Goal: Task Accomplishment & Management: Complete application form

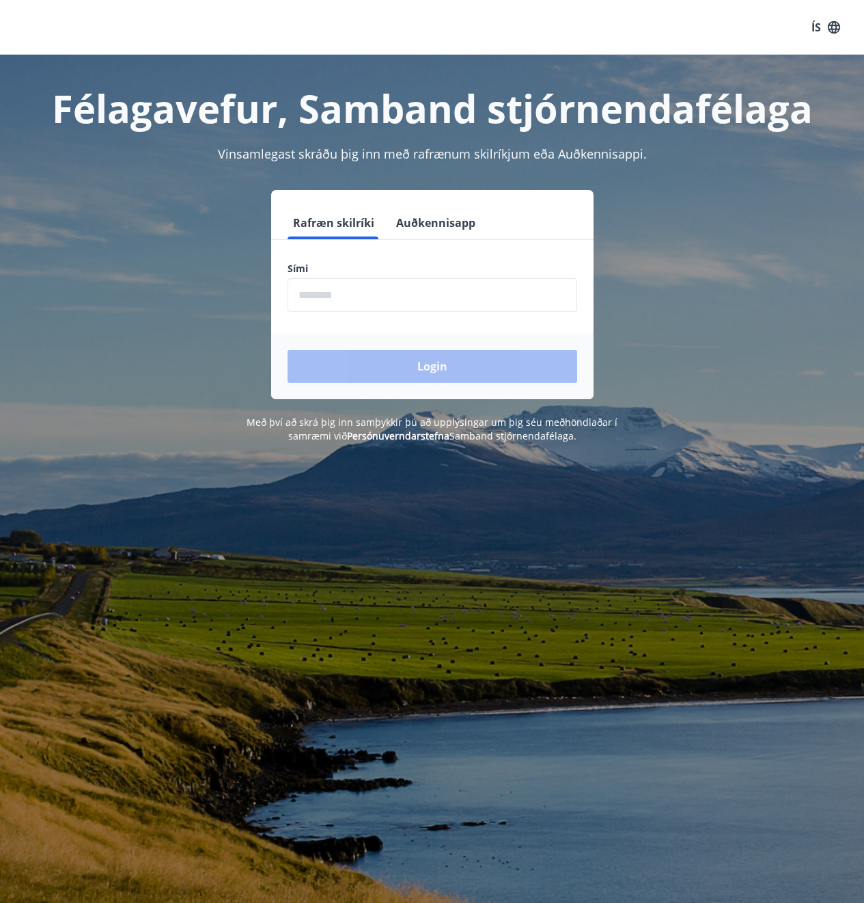
click at [307, 290] on input "phone" at bounding box center [433, 294] width 290 height 33
type input "********"
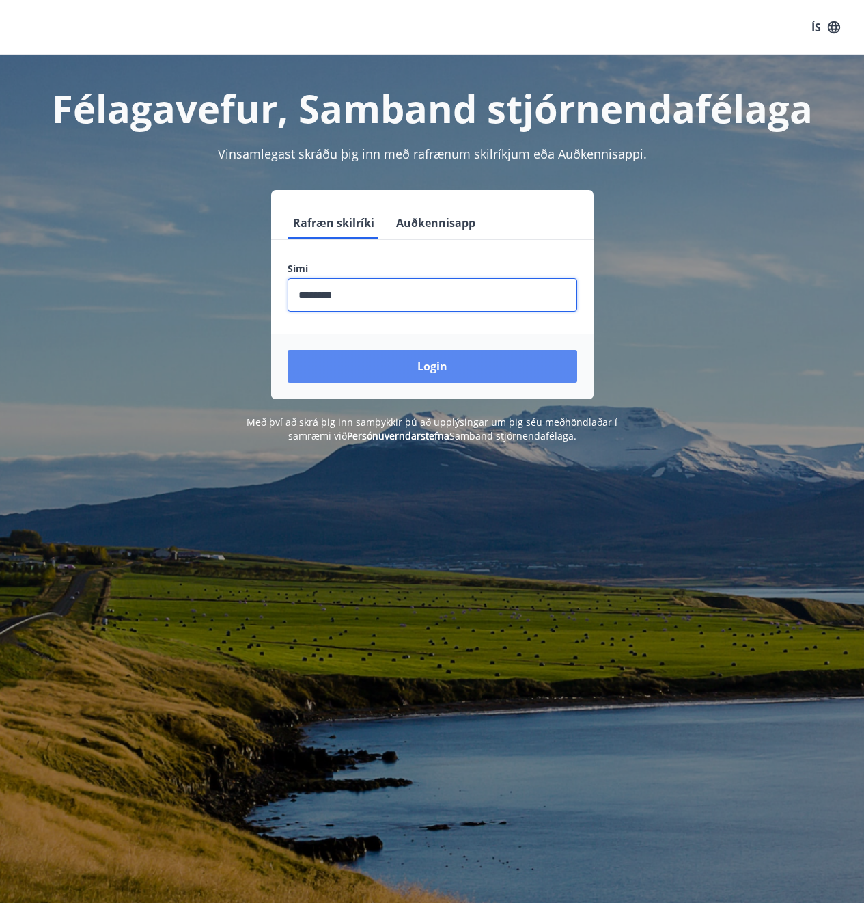
click at [416, 374] on button "Login" at bounding box center [433, 366] width 290 height 33
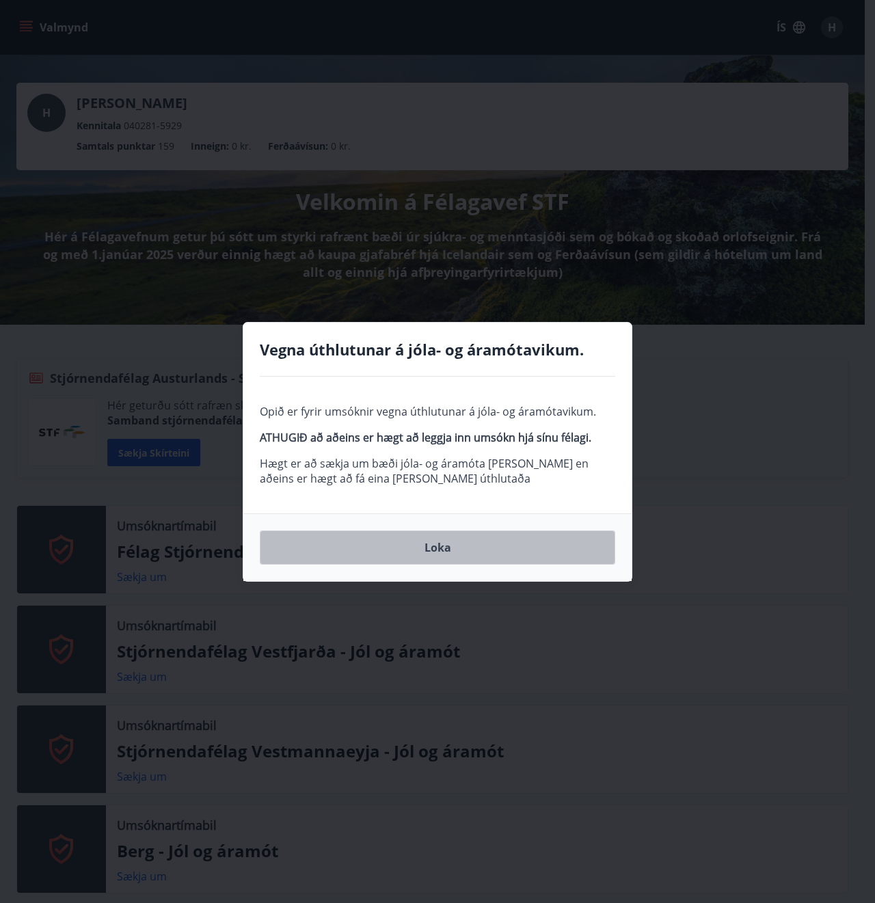
click at [533, 548] on button "Loka" at bounding box center [437, 547] width 355 height 34
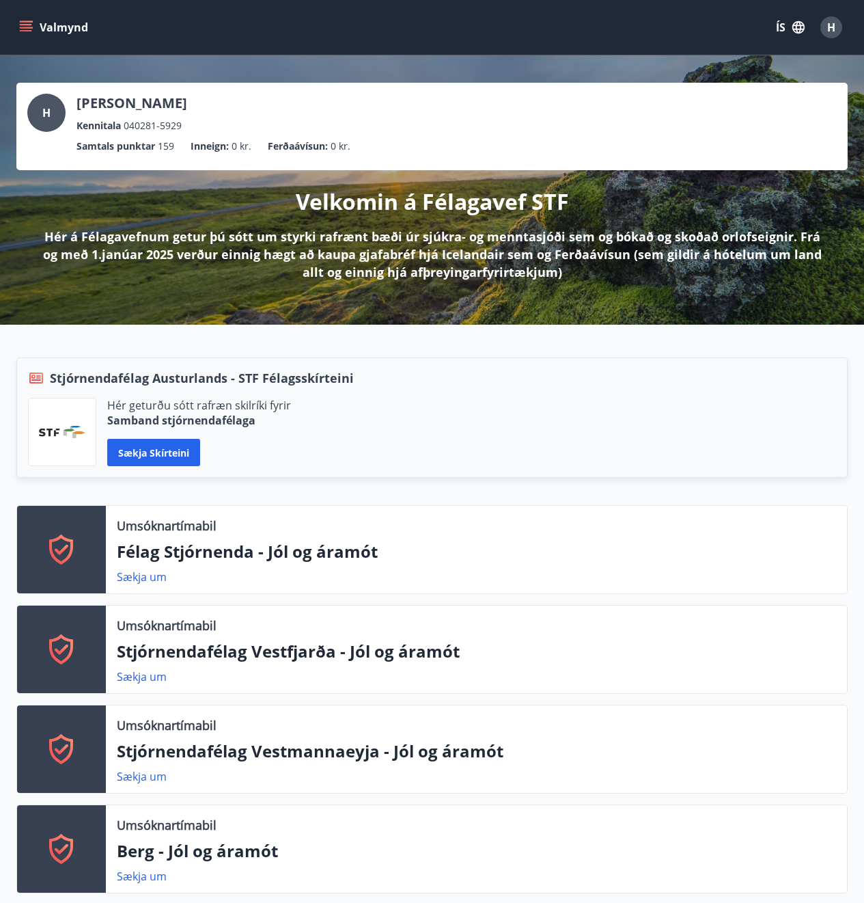
click at [842, 27] on div "H" at bounding box center [832, 27] width 22 height 22
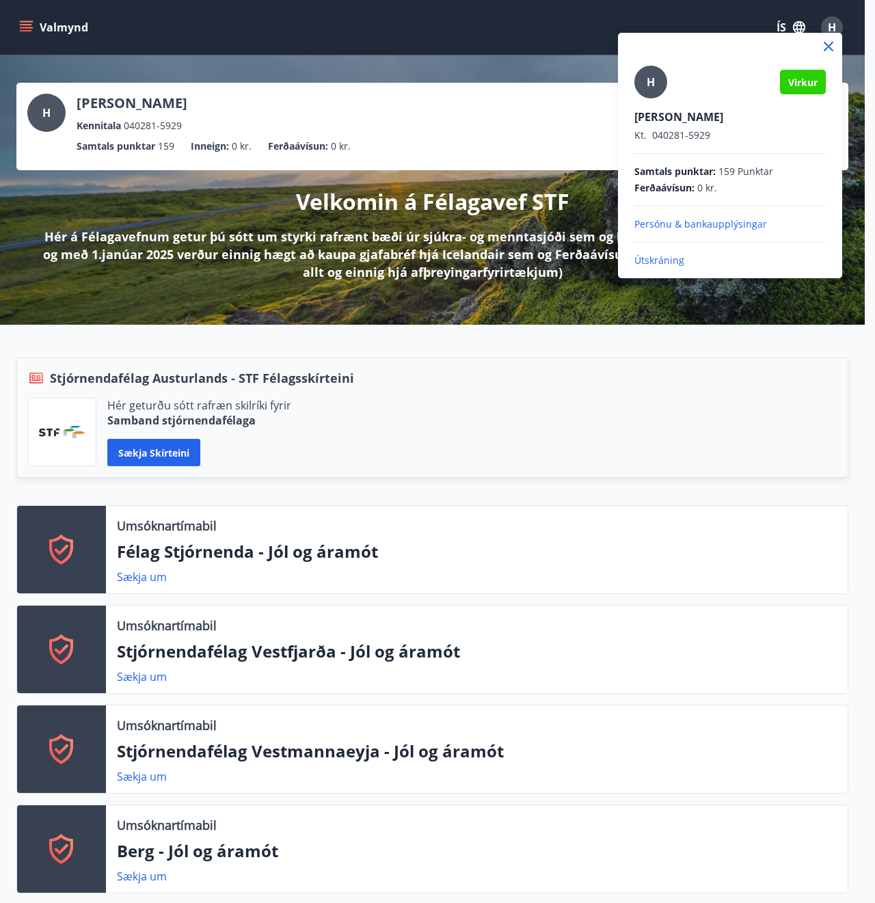
click at [491, 141] on div at bounding box center [437, 451] width 875 height 903
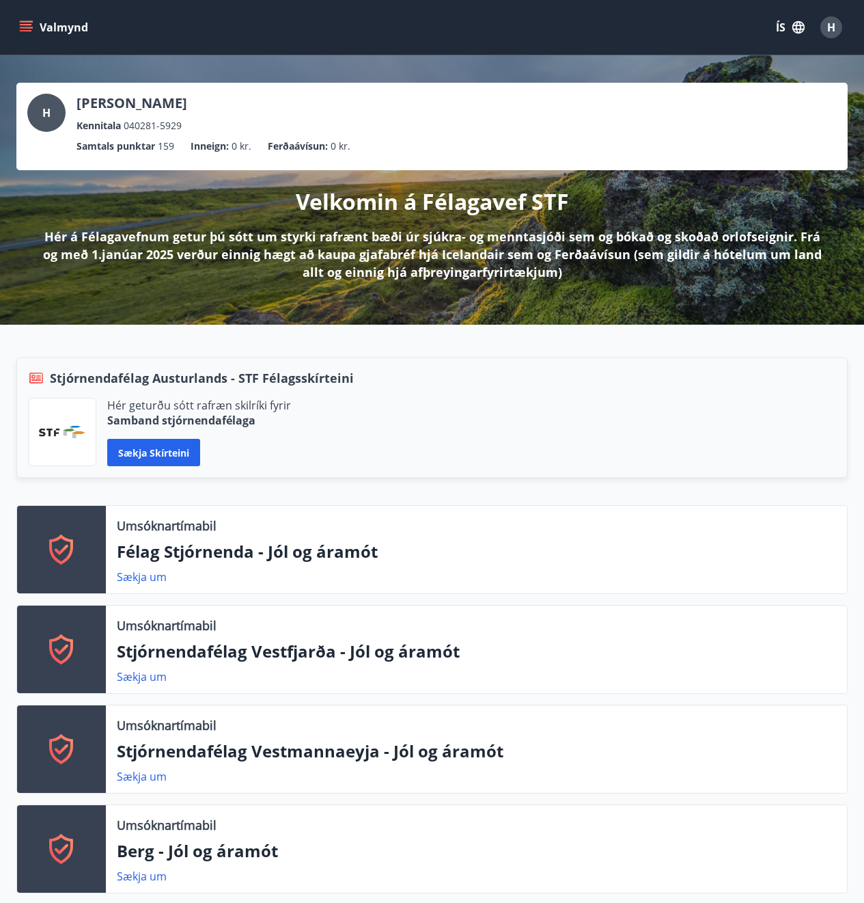
click at [28, 33] on icon "menu" at bounding box center [26, 28] width 14 height 14
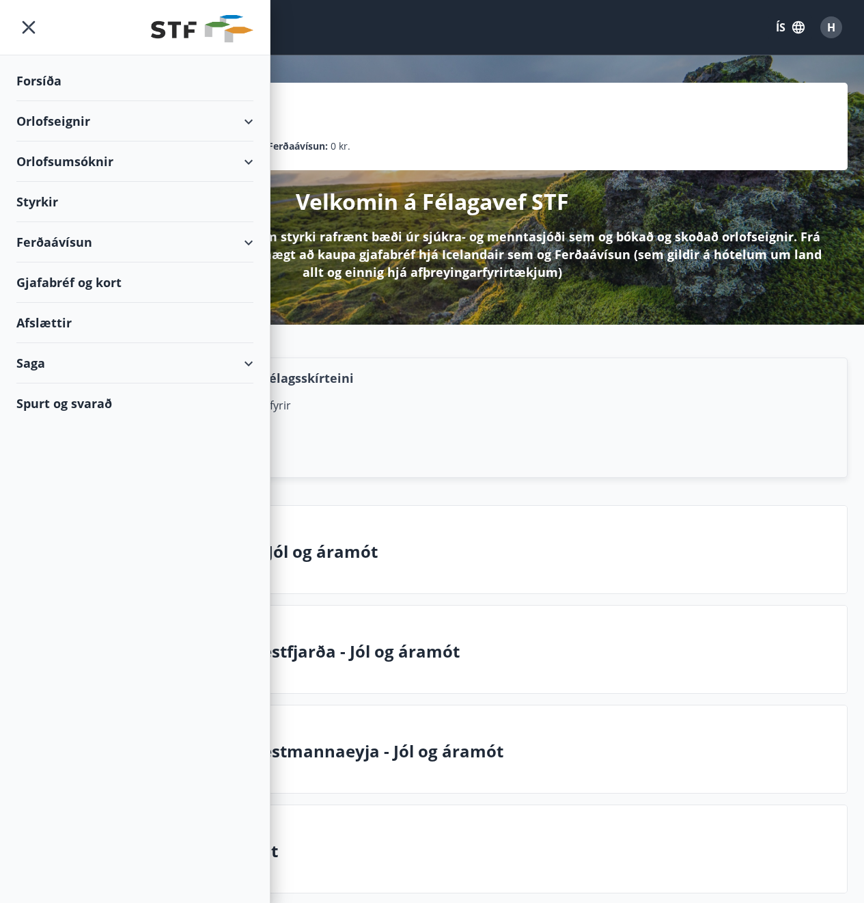
click at [33, 194] on div "Styrkir" at bounding box center [134, 202] width 237 height 40
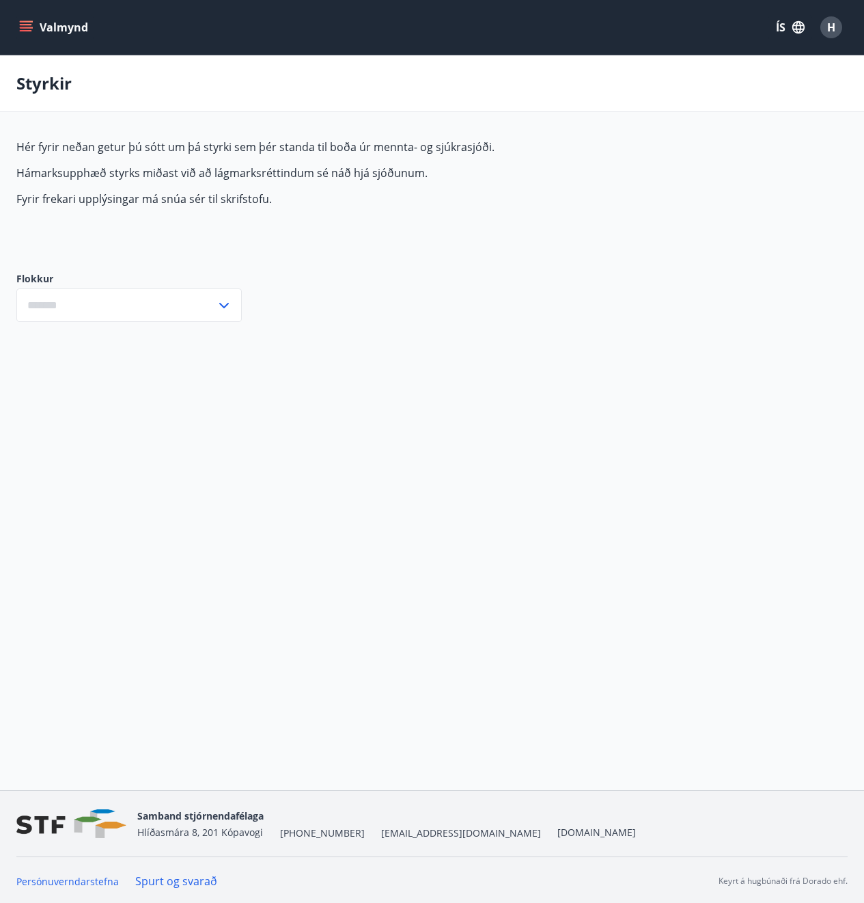
type input "***"
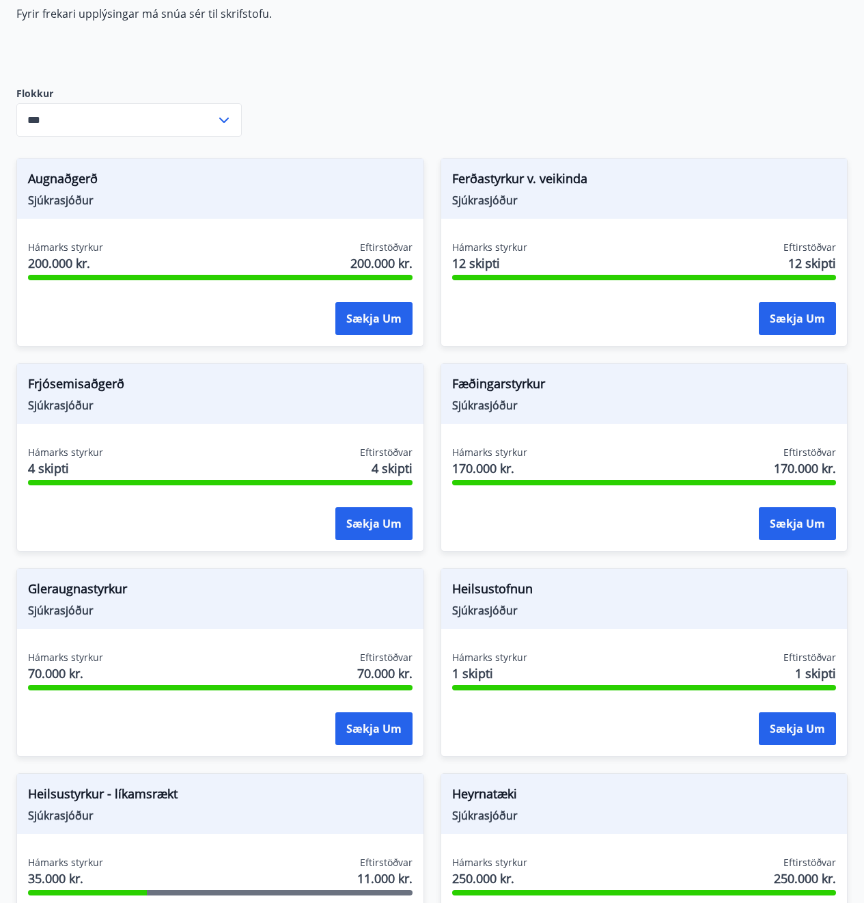
scroll to position [205, 0]
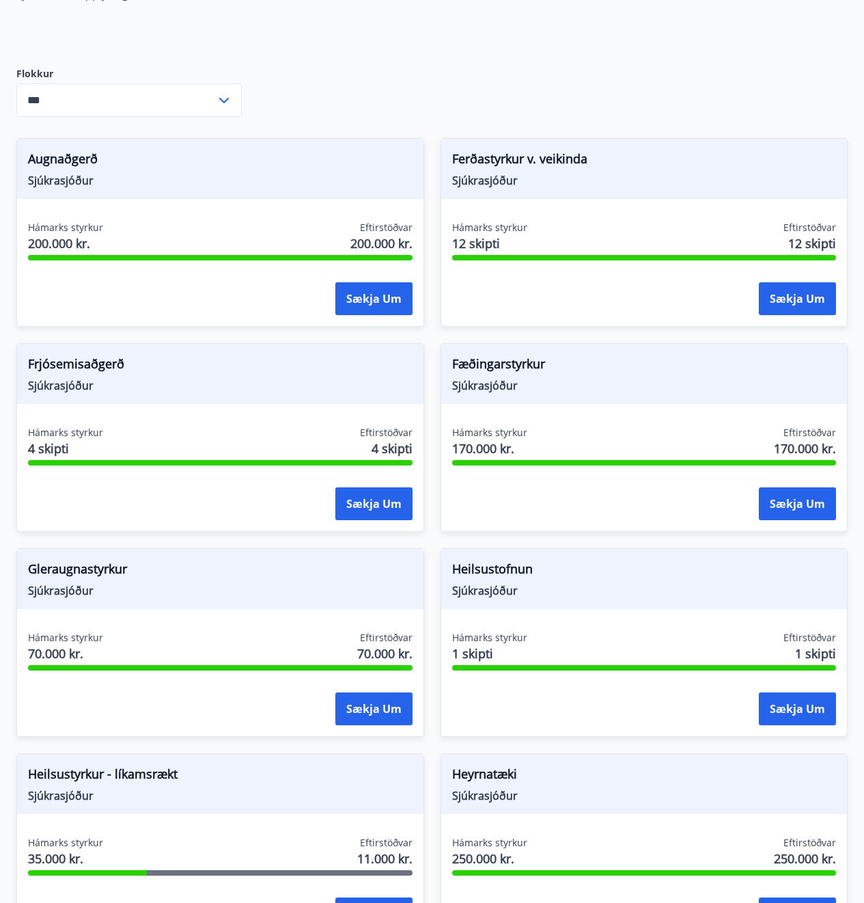
click at [487, 579] on span "Heilsustofnun" at bounding box center [644, 571] width 385 height 23
click at [789, 705] on button "Sækja um" at bounding box center [797, 708] width 77 height 33
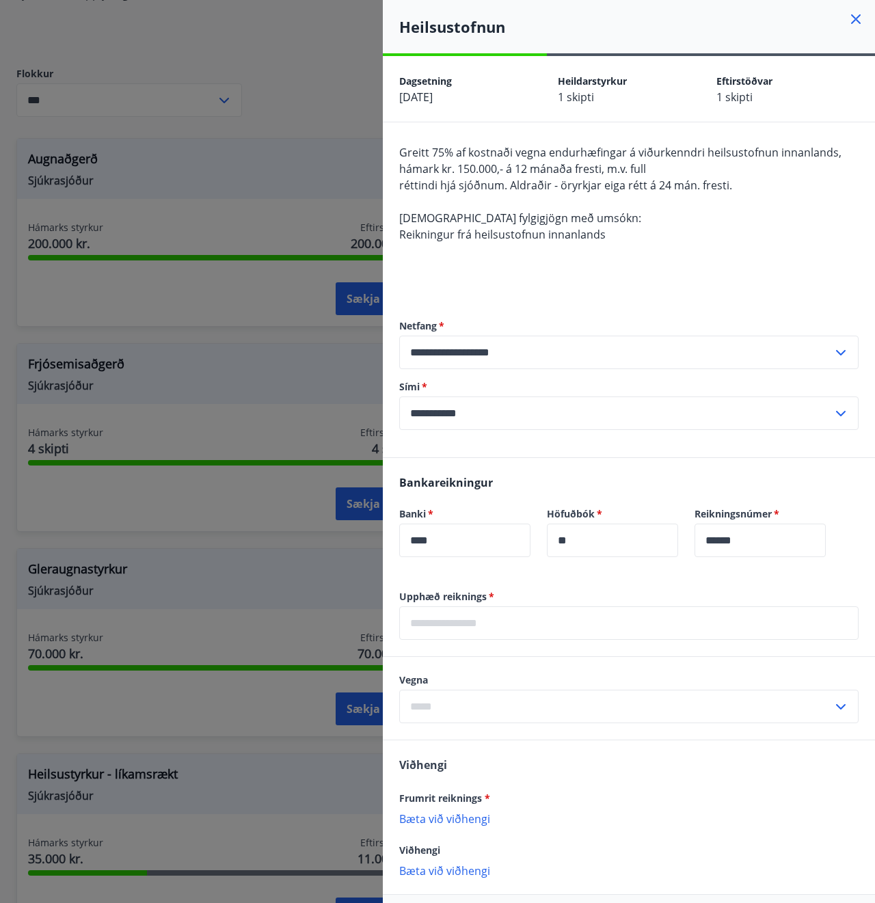
click at [244, 152] on div at bounding box center [437, 451] width 875 height 903
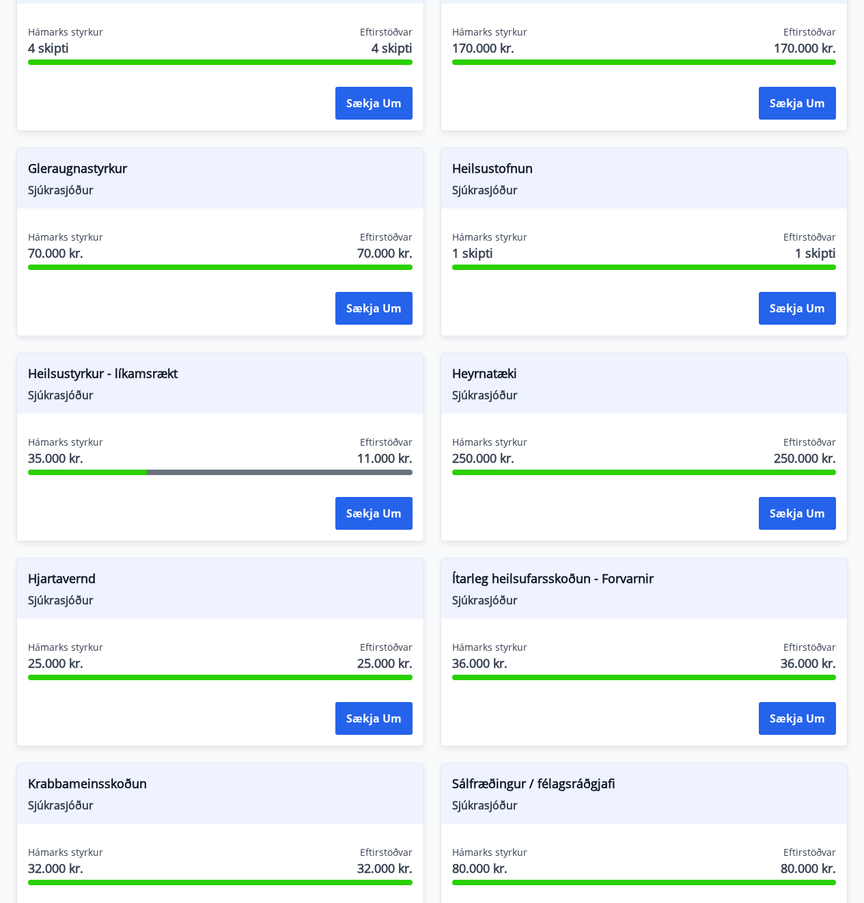
scroll to position [615, 0]
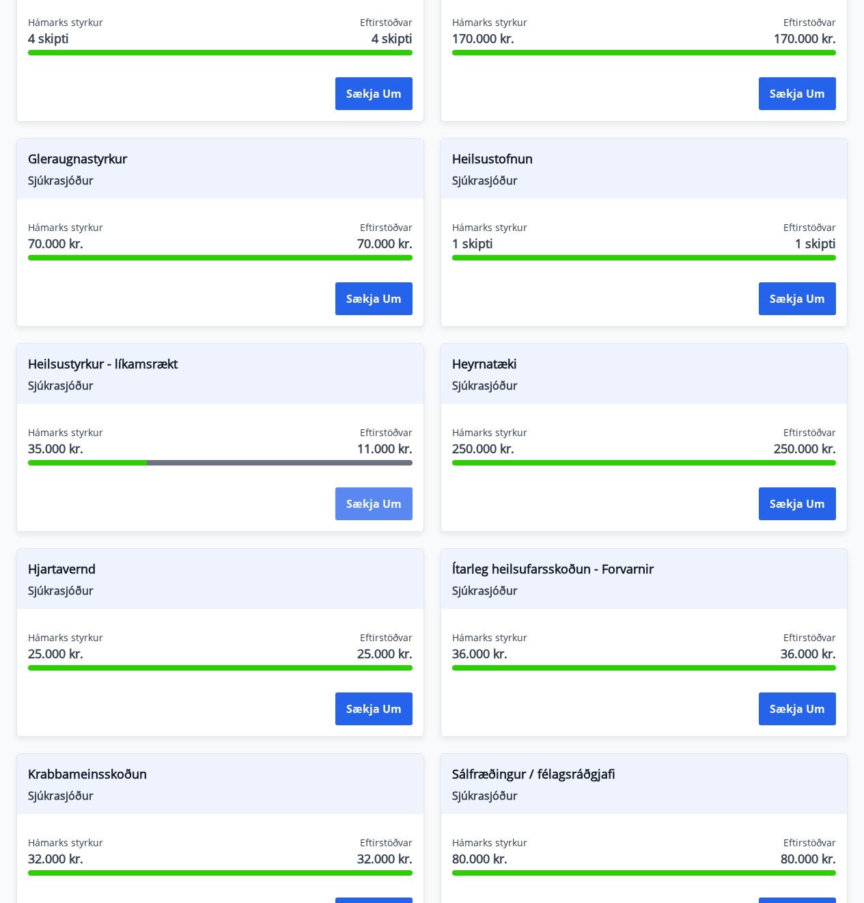
click at [355, 502] on button "Sækja um" at bounding box center [374, 503] width 77 height 33
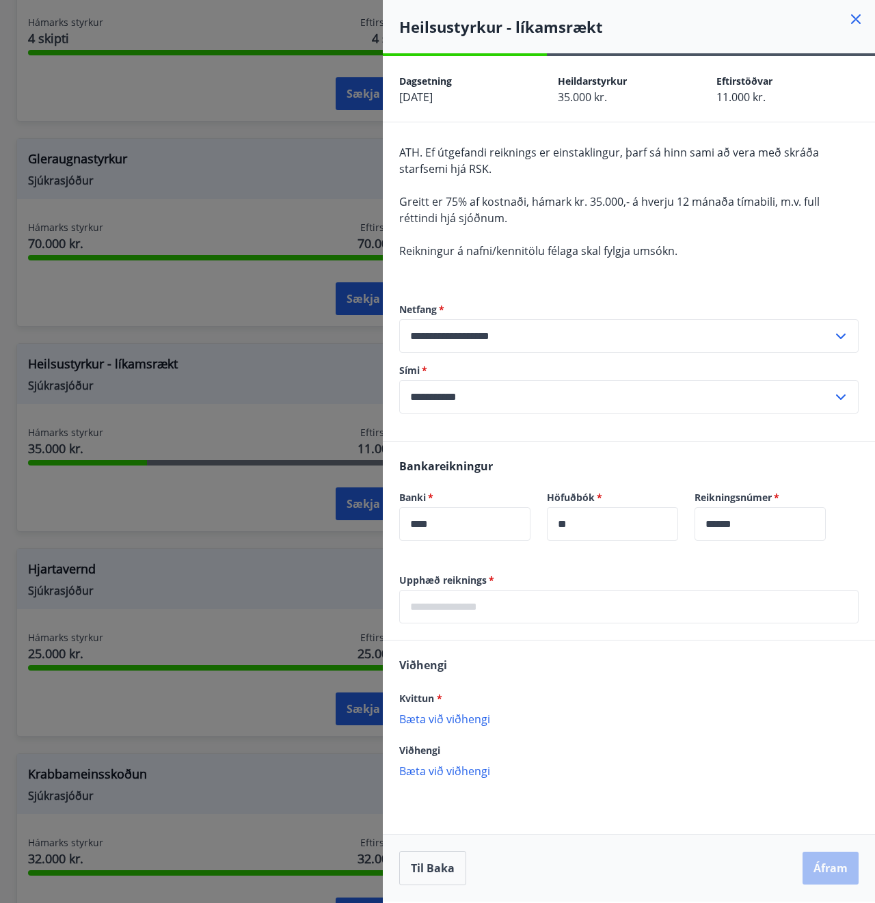
click at [225, 228] on div at bounding box center [437, 451] width 875 height 903
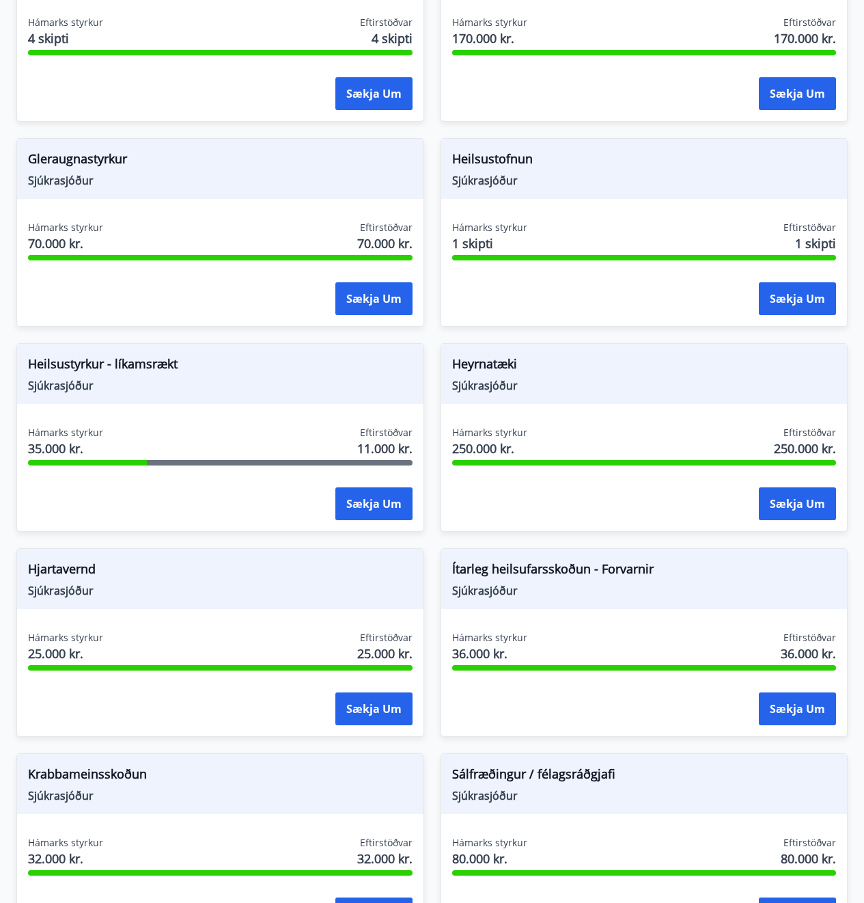
click at [394, 450] on span "11.000 kr." at bounding box center [384, 448] width 55 height 18
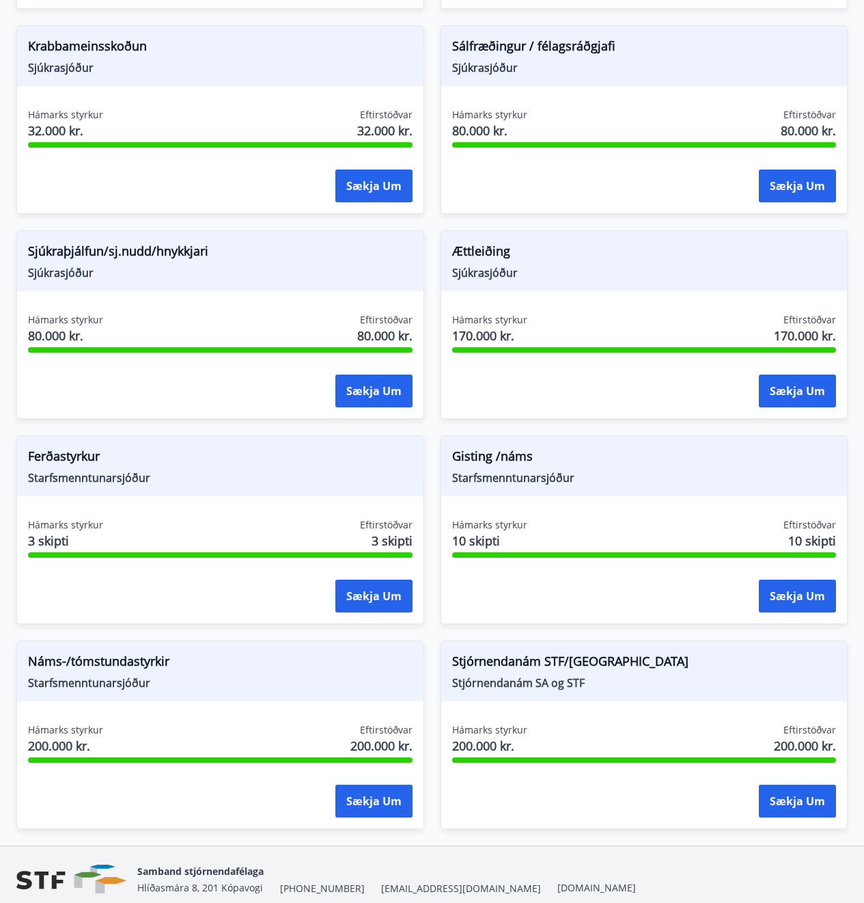
scroll to position [1400, 0]
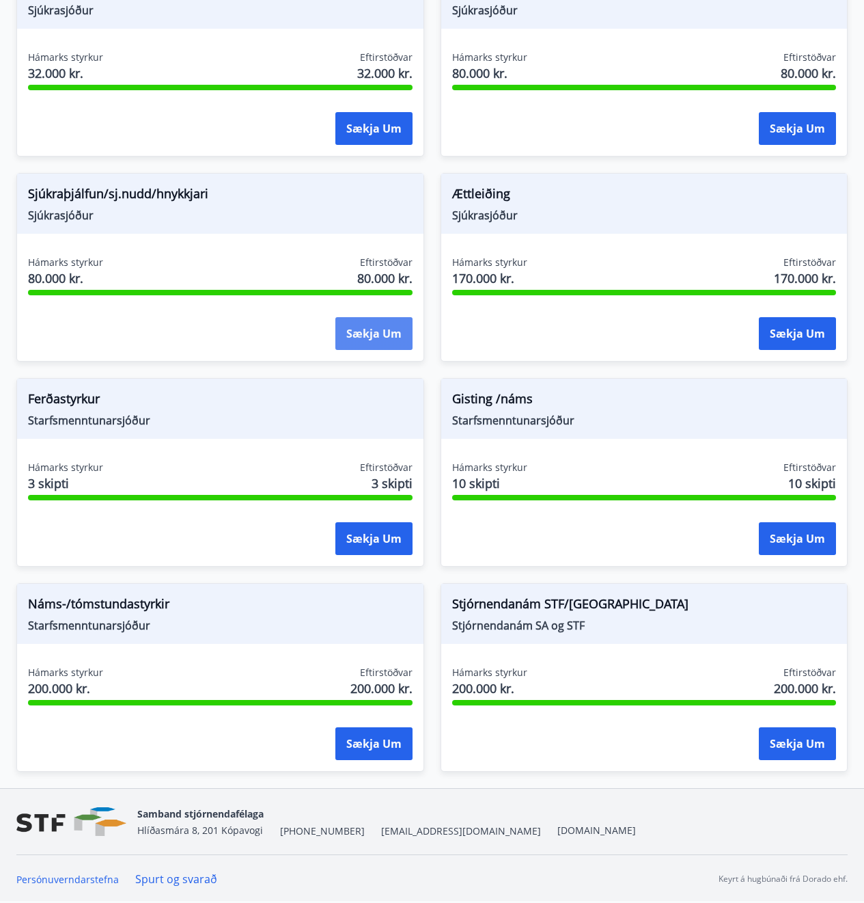
click at [366, 340] on button "Sækja um" at bounding box center [374, 333] width 77 height 33
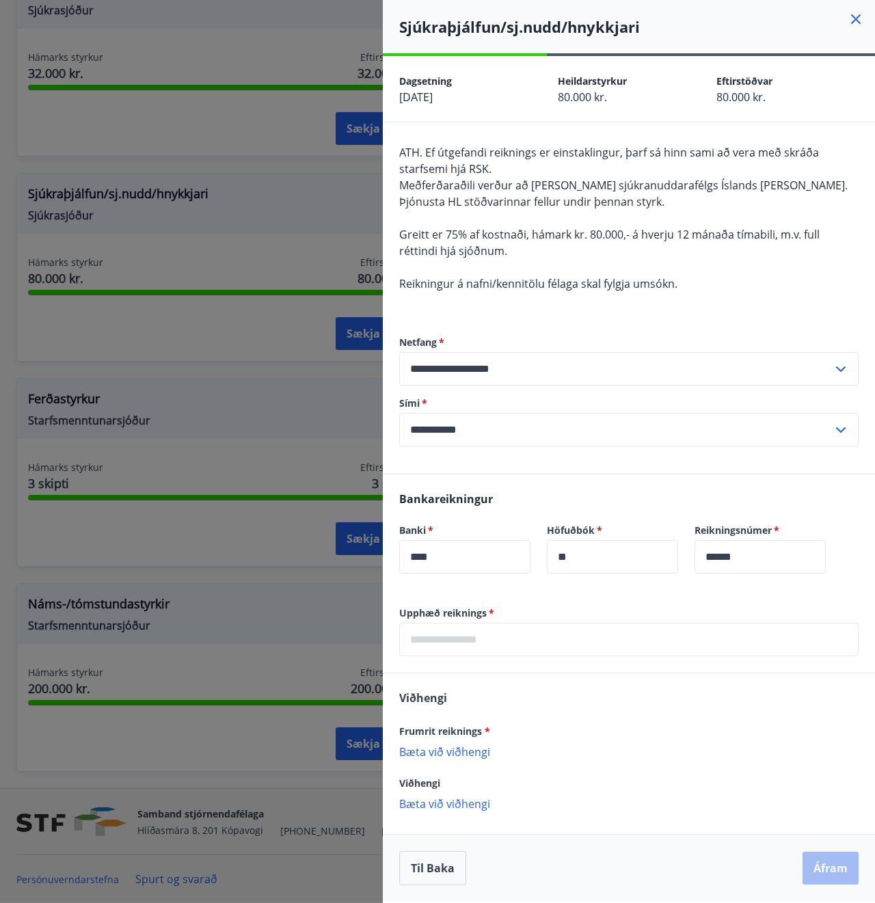
click at [453, 235] on span "Greitt er 75% af kostnaði, hámark kr. 80.000,- á hverju 12 mánaða tímabili, m.v…" at bounding box center [609, 242] width 420 height 31
click at [452, 235] on span "Greitt er 75% af kostnaði, hámark kr. 80.000,- á hverju 12 mánaða tímabili, m.v…" at bounding box center [609, 242] width 420 height 31
click at [278, 171] on div at bounding box center [437, 451] width 875 height 903
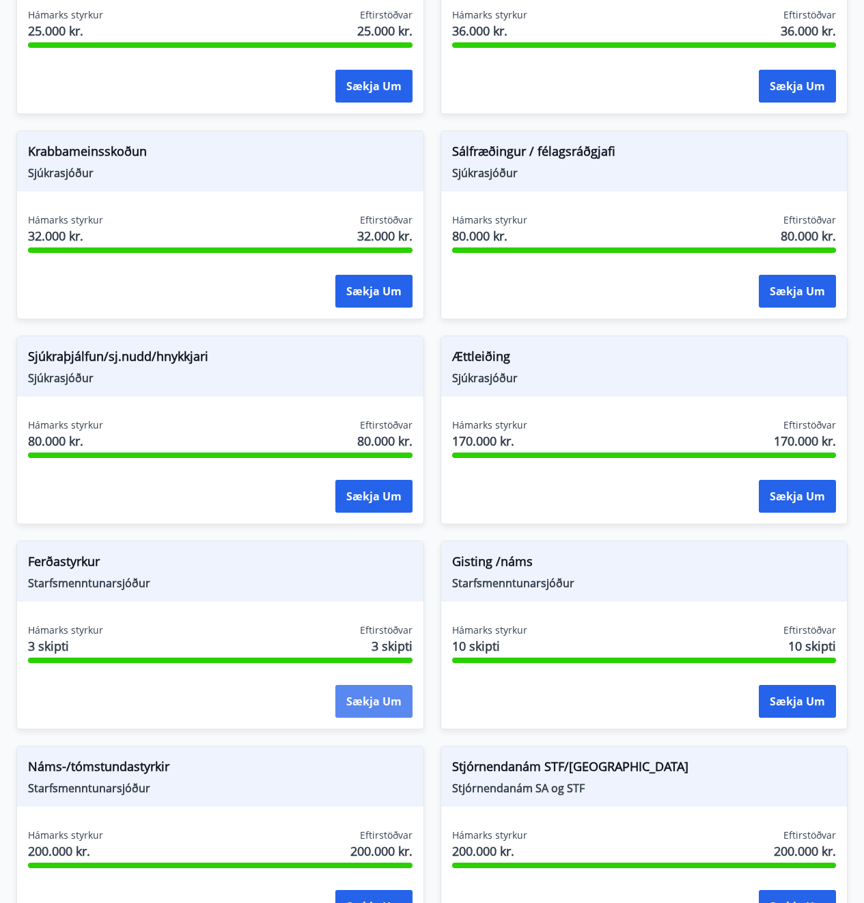
scroll to position [1264, 0]
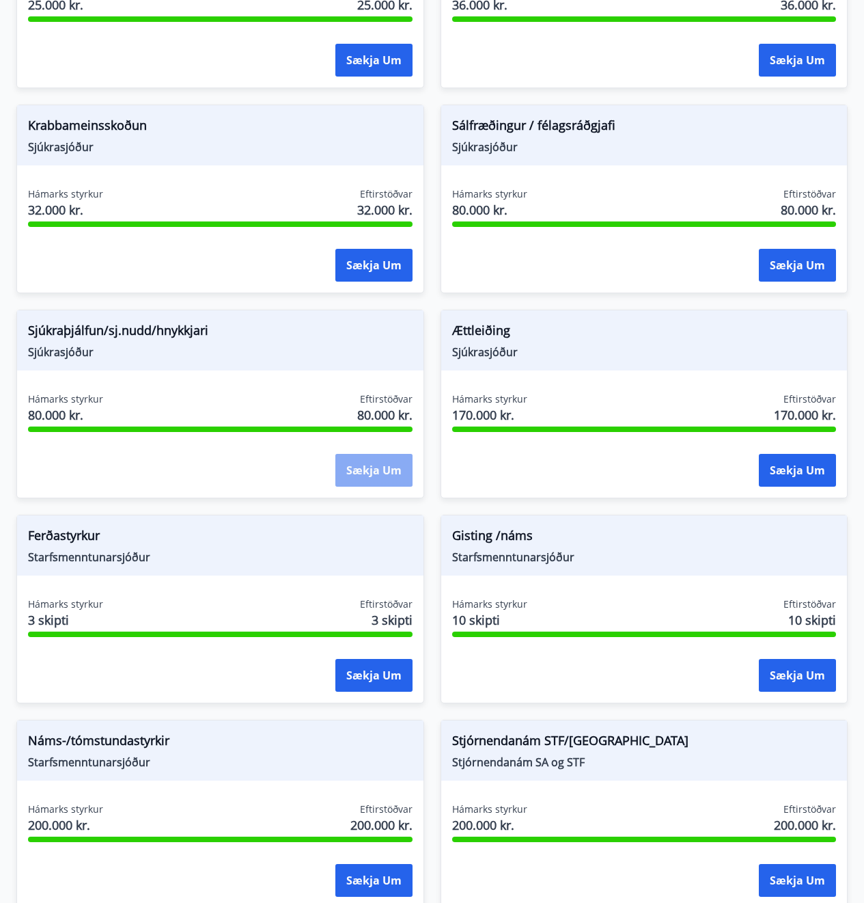
click at [368, 480] on button "Sækja um" at bounding box center [374, 470] width 77 height 33
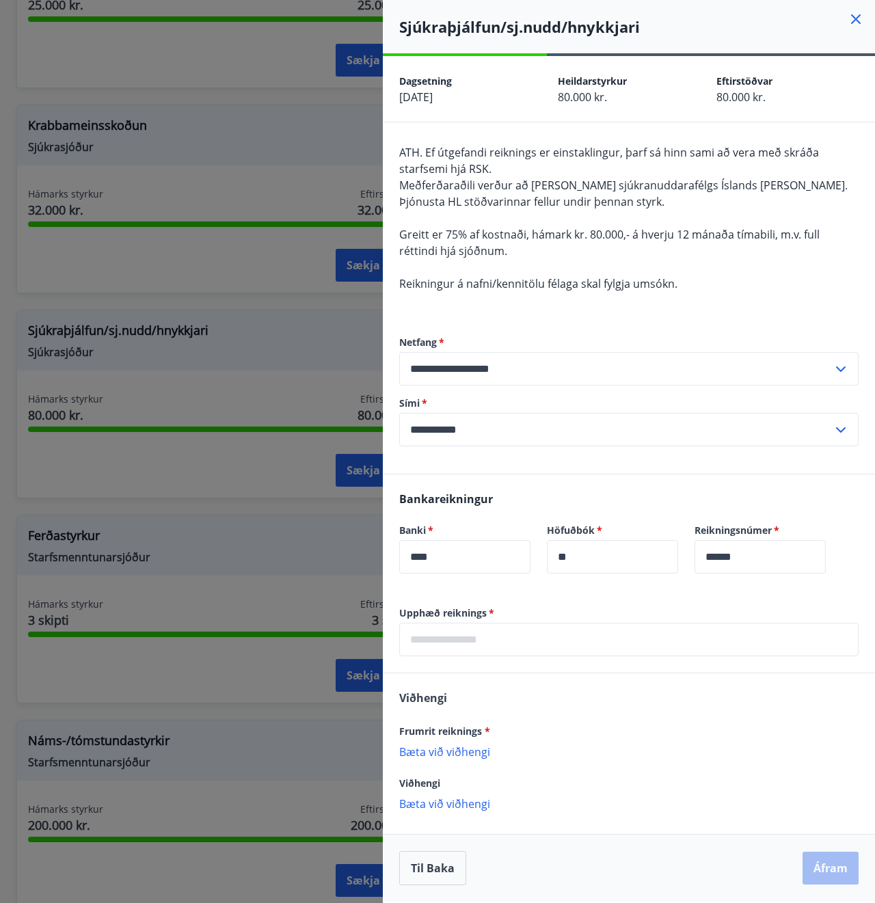
click at [220, 487] on div at bounding box center [437, 451] width 875 height 903
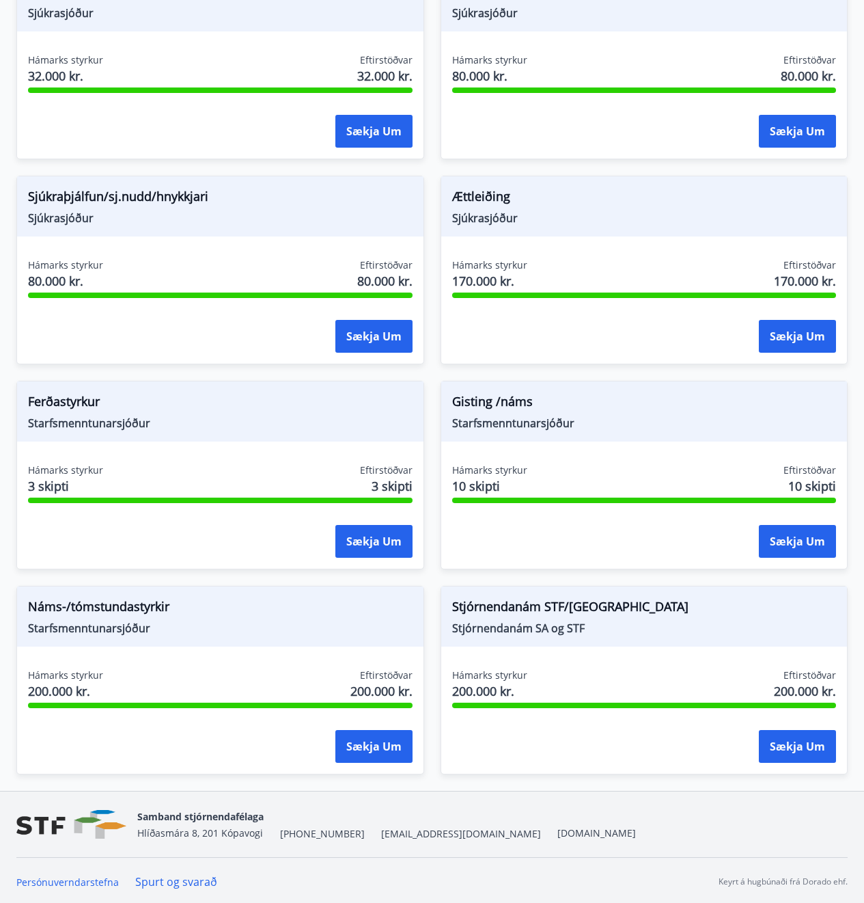
scroll to position [1400, 0]
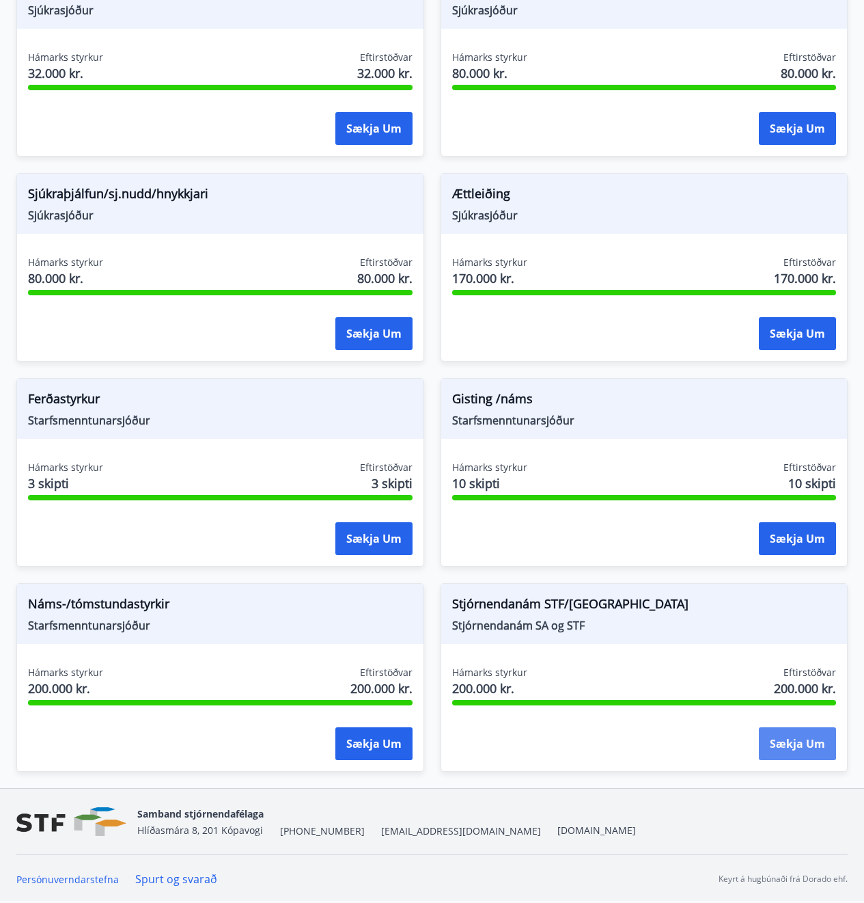
click at [807, 754] on button "Sækja um" at bounding box center [797, 743] width 77 height 33
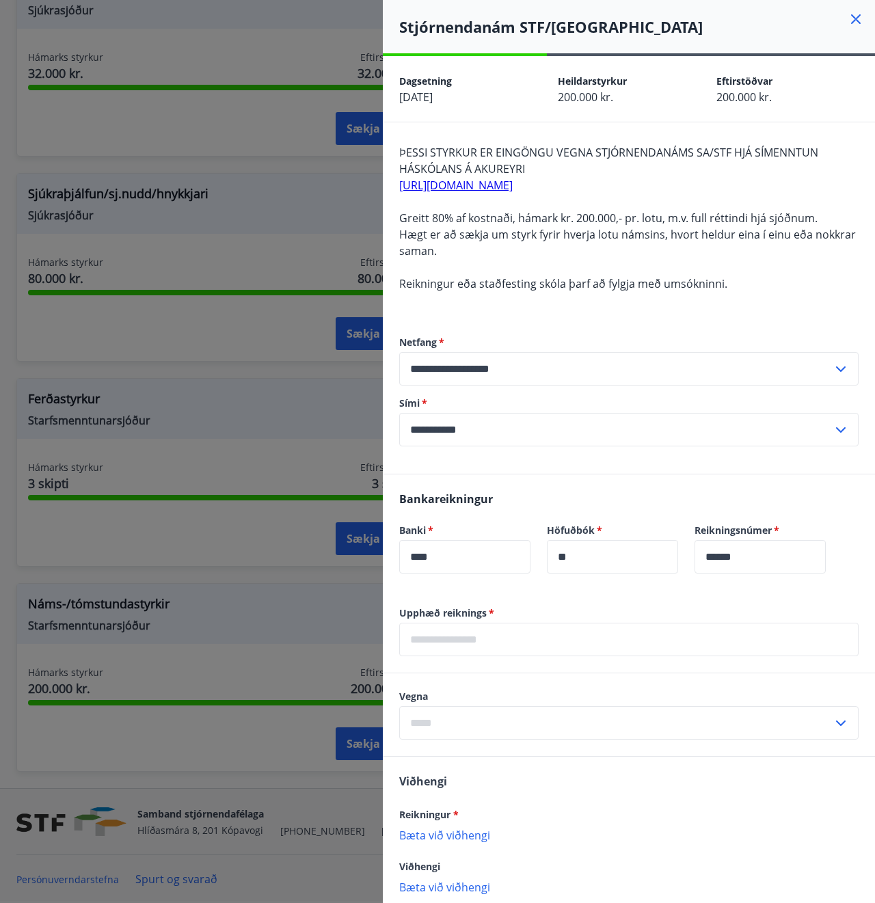
click at [208, 574] on div at bounding box center [437, 451] width 875 height 903
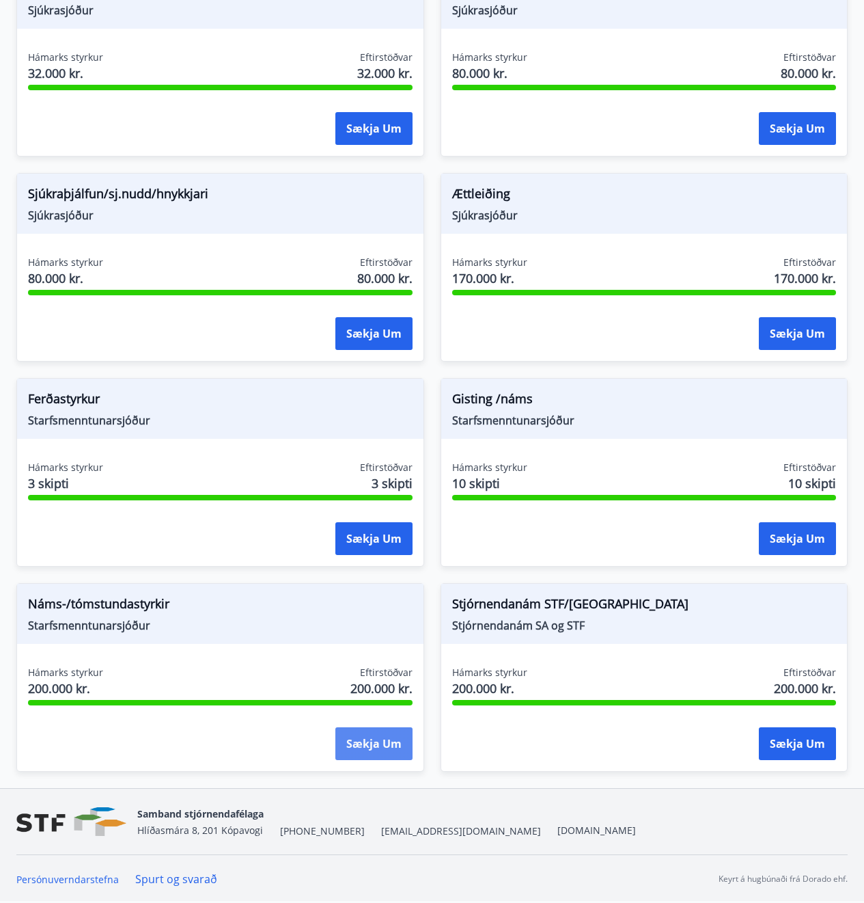
click at [370, 748] on button "Sækja um" at bounding box center [374, 743] width 77 height 33
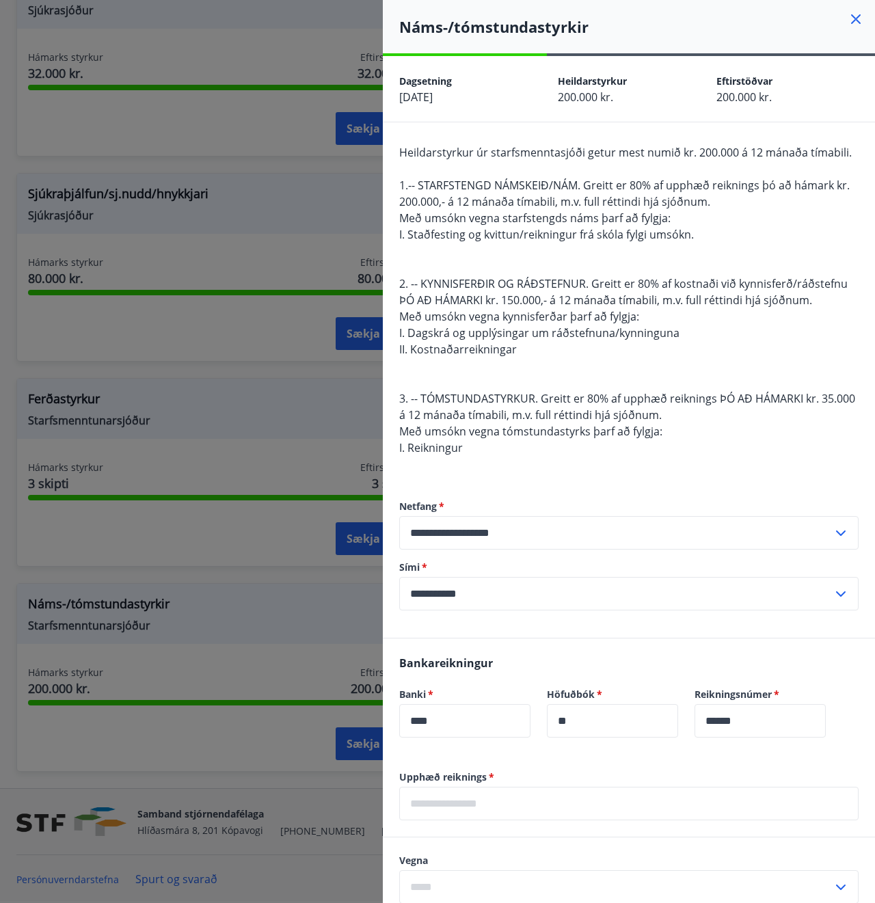
click at [192, 693] on div at bounding box center [437, 451] width 875 height 903
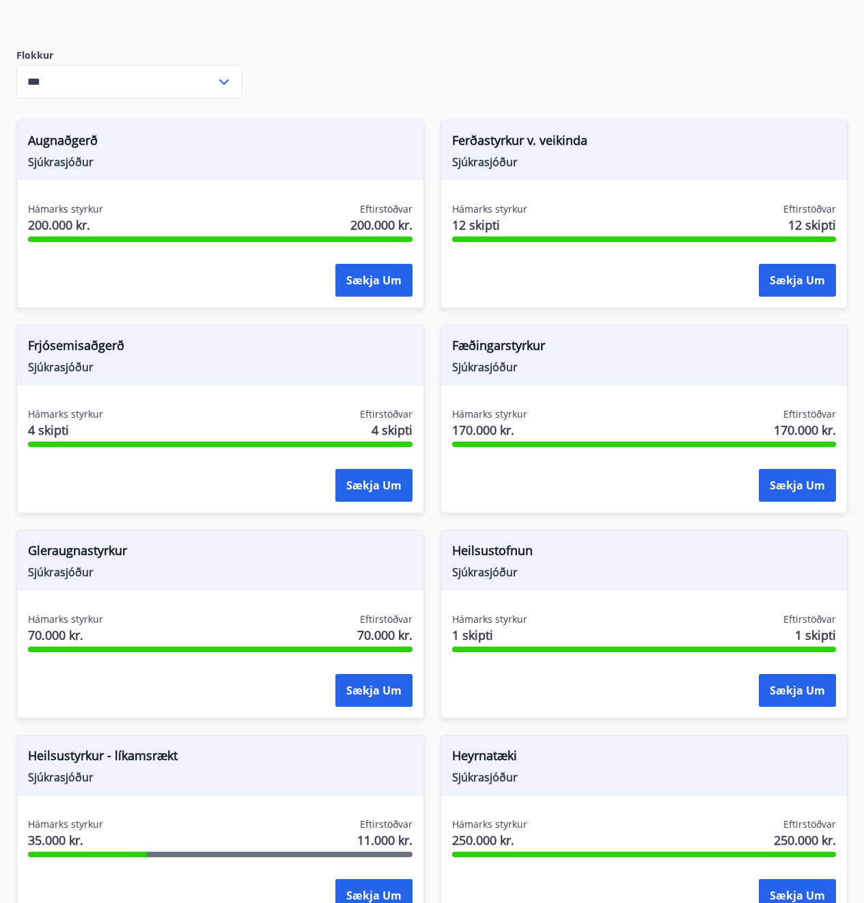
scroll to position [0, 0]
